Goal: Ask a question

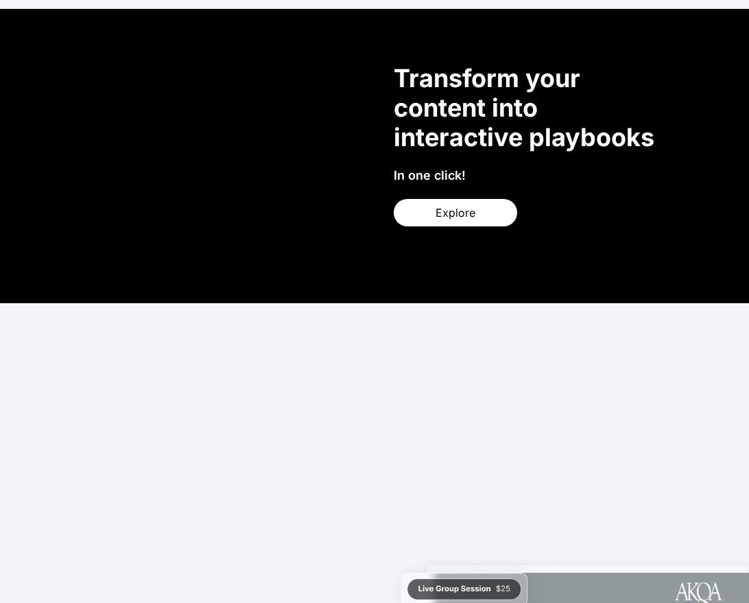
scroll to position [2597, 0]
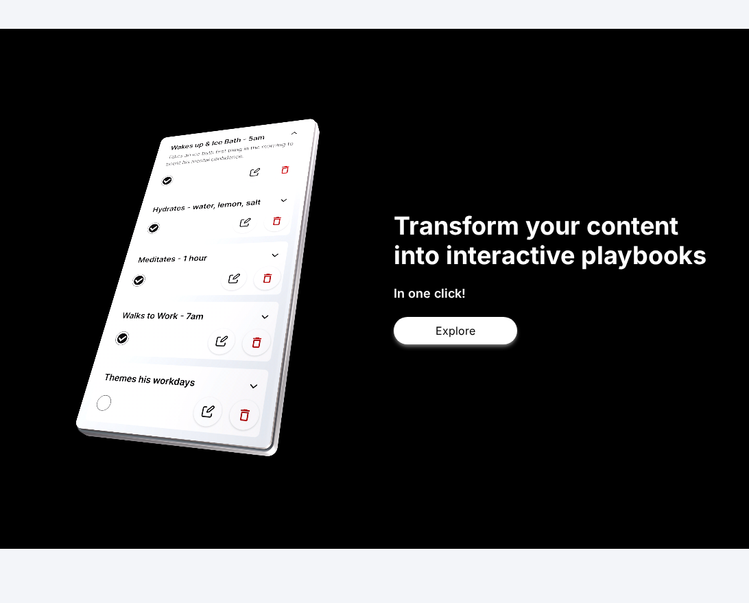
click at [456, 334] on span "Explore" at bounding box center [456, 331] width 40 height 16
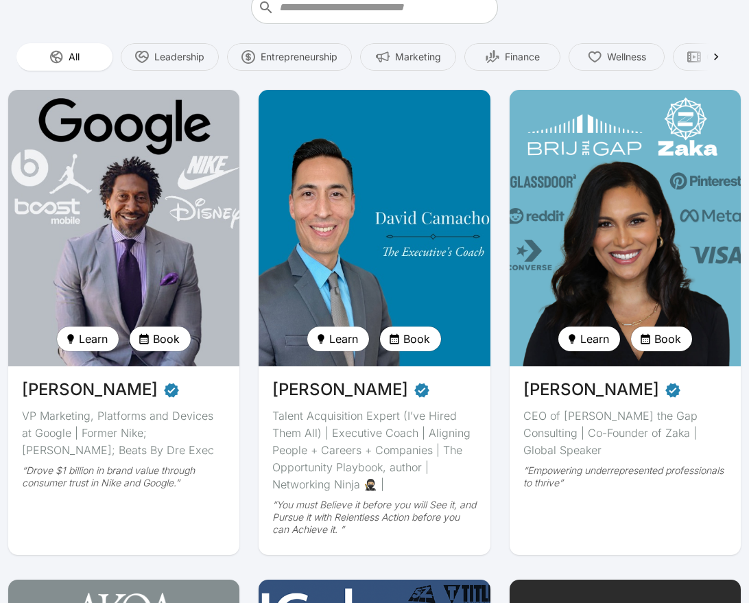
scroll to position [62, 0]
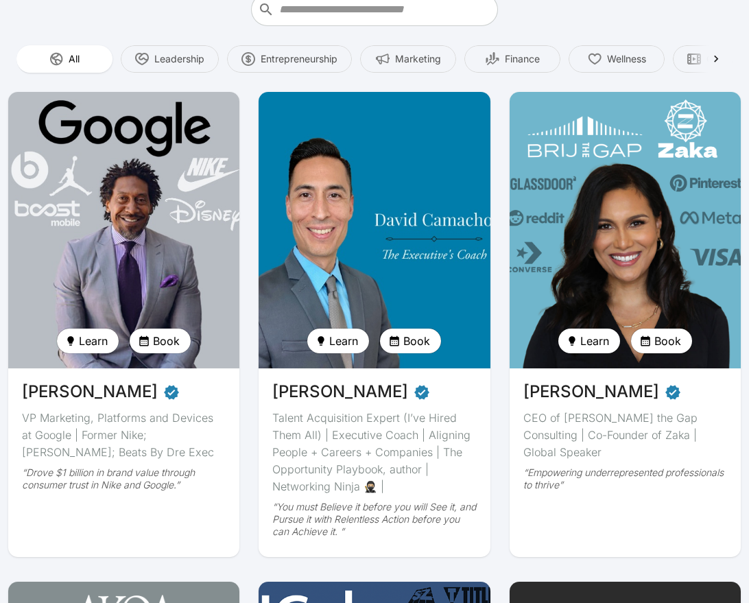
click at [447, 491] on div "Talent Acquisition Expert (I’ve Hired Them All) | Executive Coach | Aligning Pe…" at bounding box center [374, 453] width 204 height 86
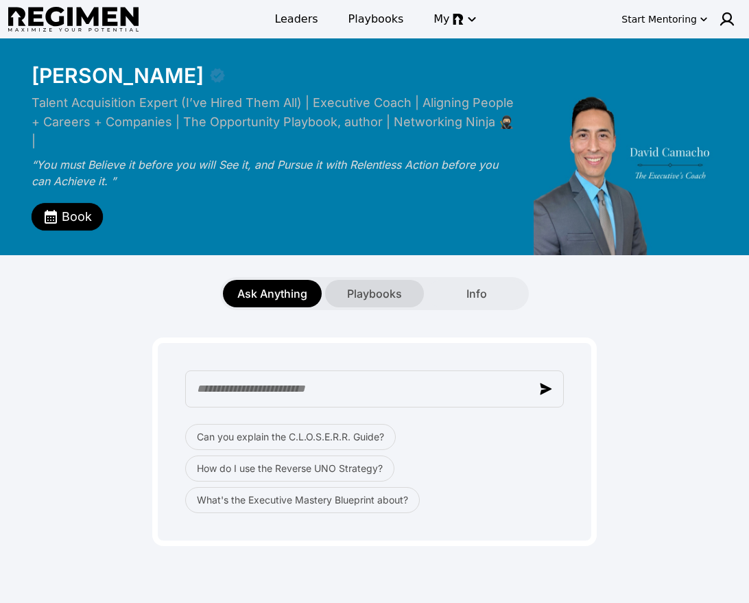
click at [391, 280] on div "Playbooks" at bounding box center [374, 293] width 99 height 27
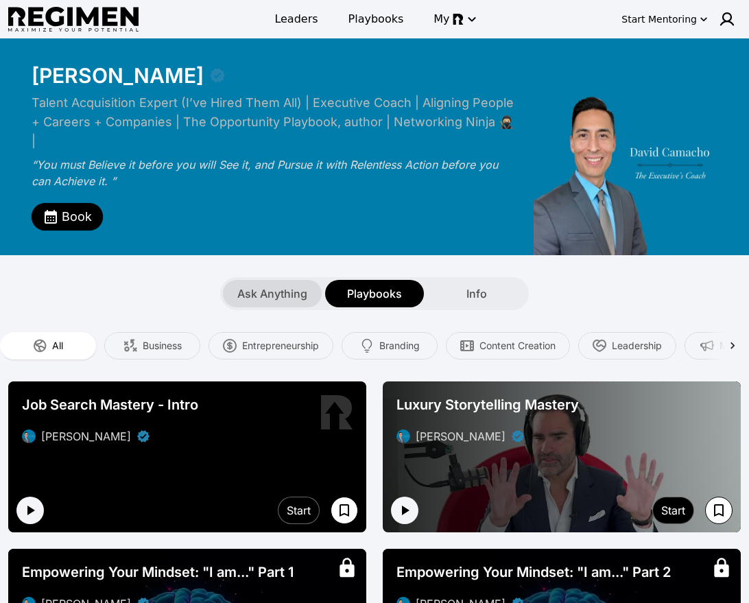
click at [296, 285] on span "Ask Anything" at bounding box center [272, 293] width 70 height 16
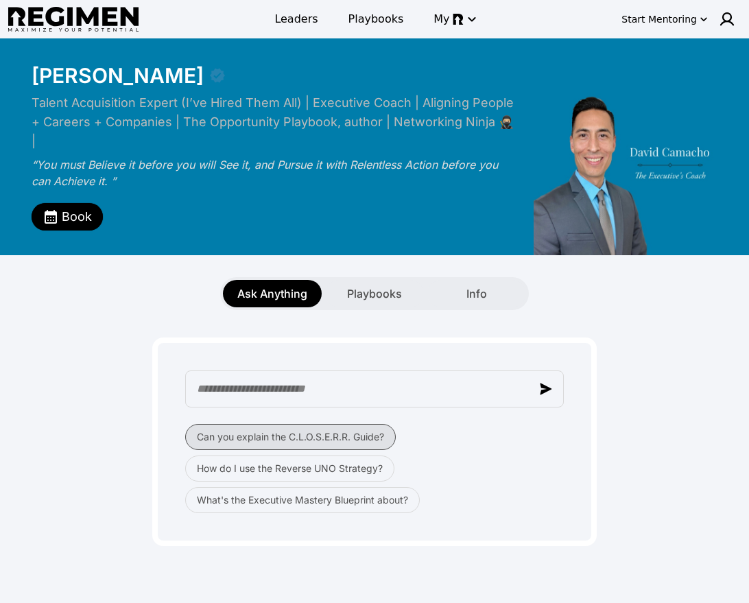
click at [314, 424] on button "Can you explain the C.L.O.S.E.R.R. Guide?" at bounding box center [290, 437] width 211 height 26
